Goal: Task Accomplishment & Management: Manage account settings

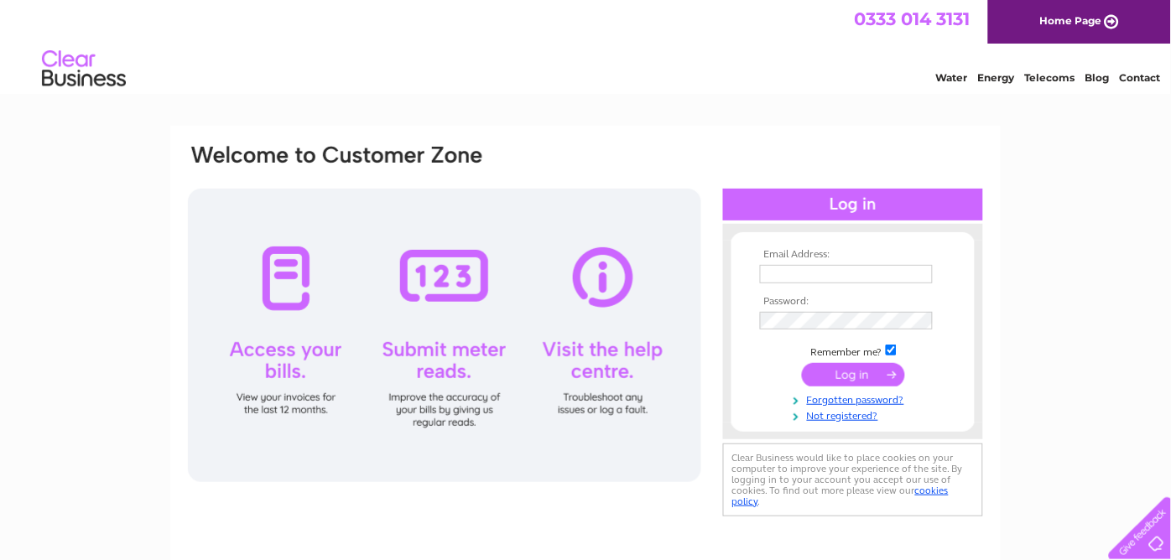
click at [807, 265] on input "text" at bounding box center [846, 274] width 173 height 18
click at [799, 265] on input "text" at bounding box center [847, 275] width 174 height 20
type input "jfbathgate@outlook.com"
click at [802, 363] on input "submit" at bounding box center [853, 374] width 103 height 23
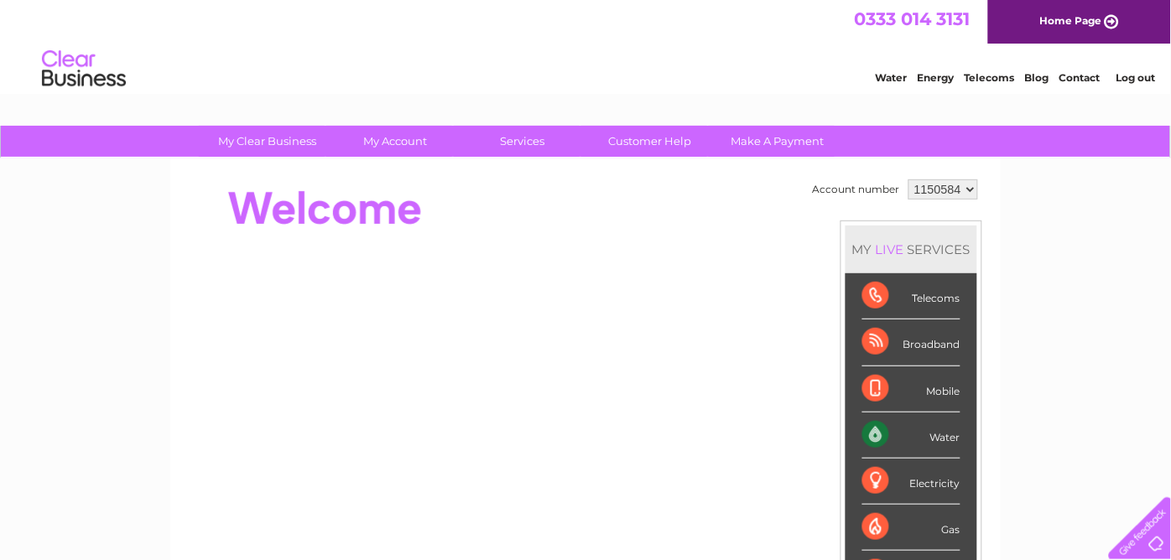
scroll to position [62, 0]
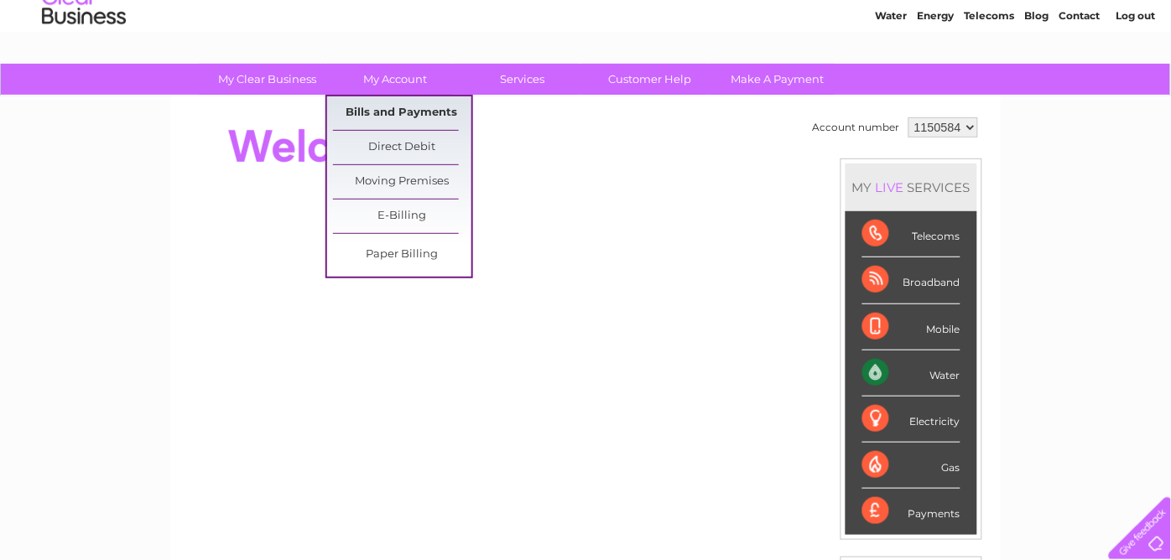
click at [383, 106] on link "Bills and Payments" at bounding box center [402, 113] width 138 height 34
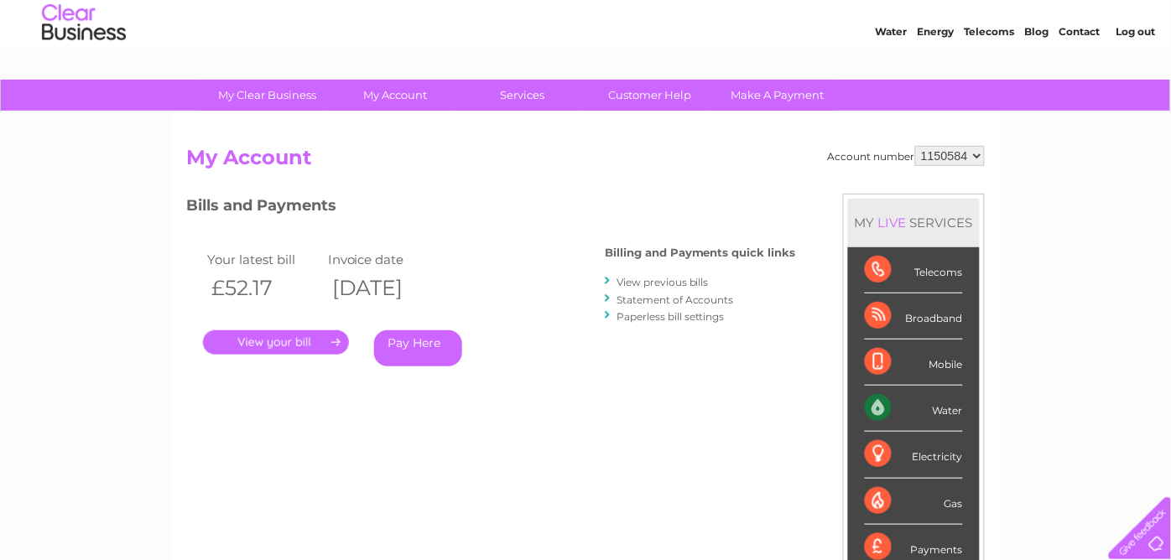
scroll to position [153, 0]
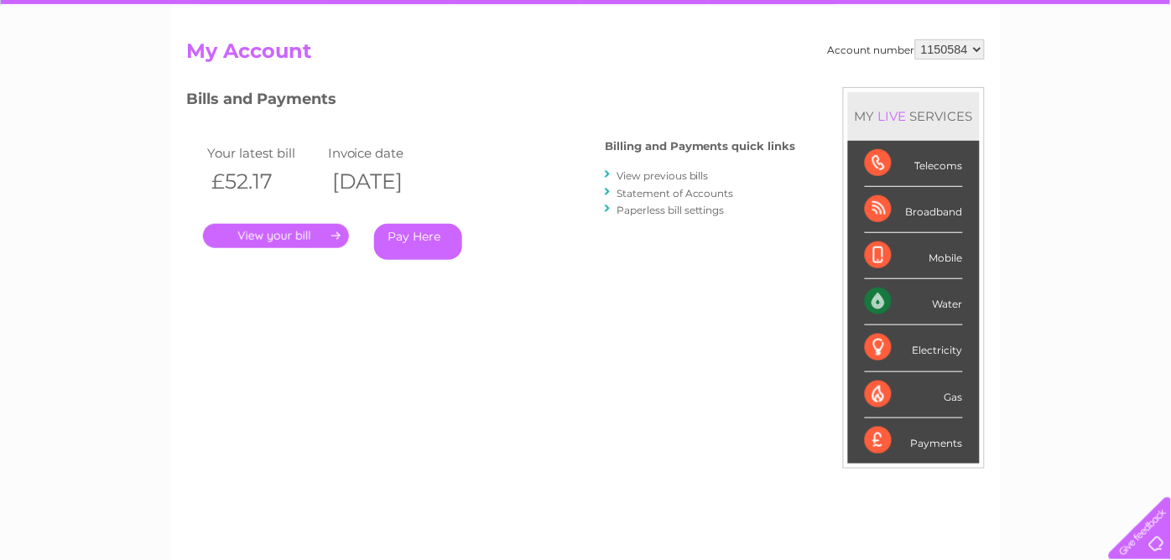
click at [255, 232] on link "." at bounding box center [276, 236] width 146 height 24
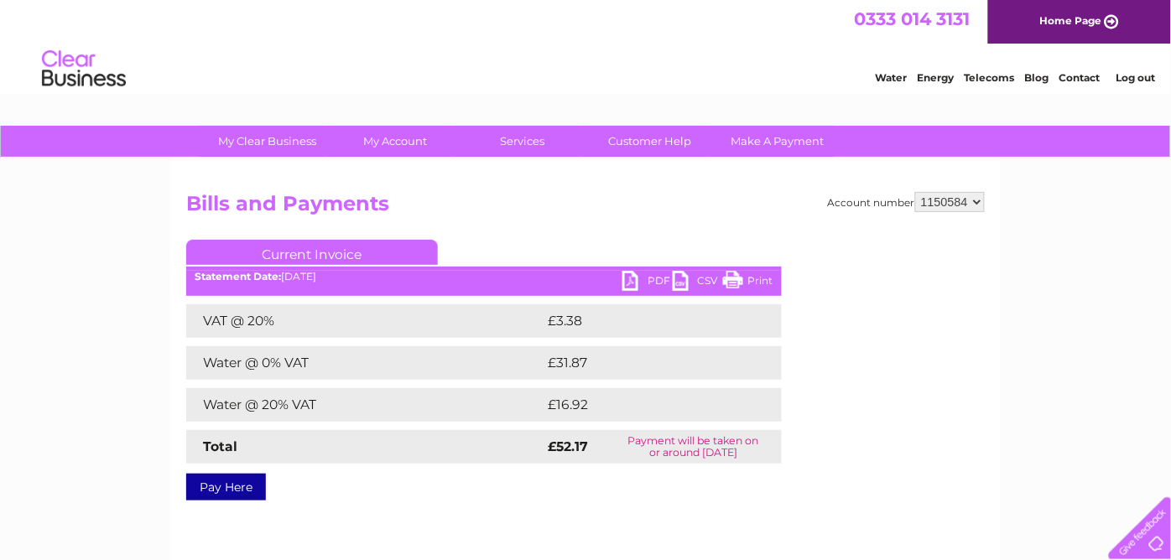
click at [758, 279] on link "Print" at bounding box center [748, 283] width 50 height 24
click at [1143, 76] on link "Log out" at bounding box center [1135, 77] width 39 height 13
